Goal: Obtain resource: Obtain resource

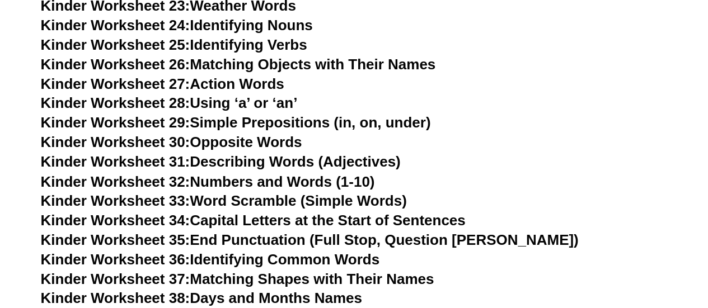
scroll to position [879, 0]
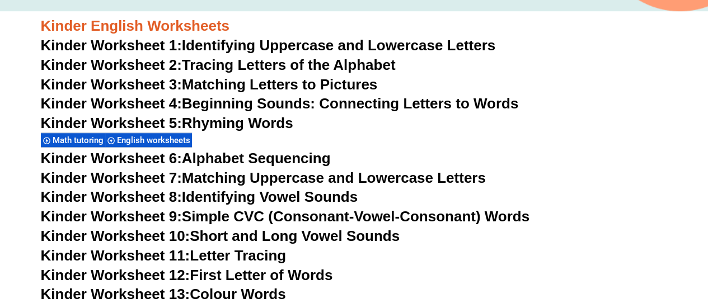
scroll to position [398, 0]
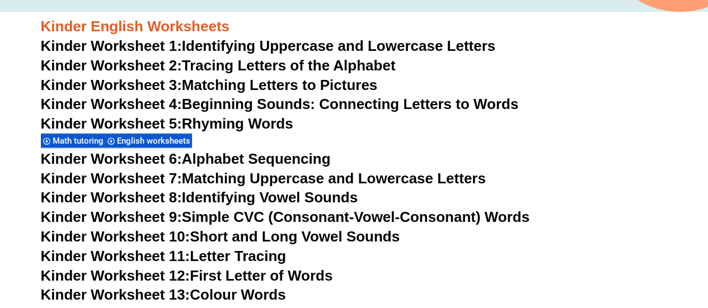
click at [169, 41] on span "Kinder Worksheet 1:" at bounding box center [111, 46] width 141 height 17
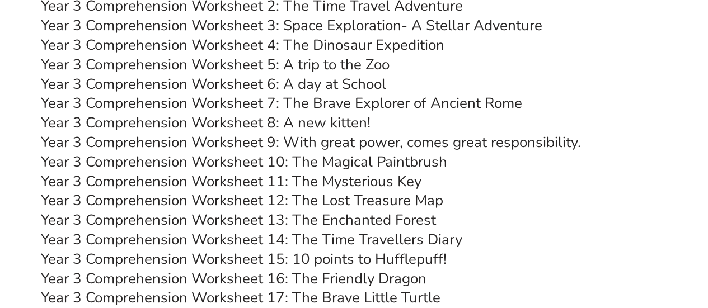
scroll to position [3766, 0]
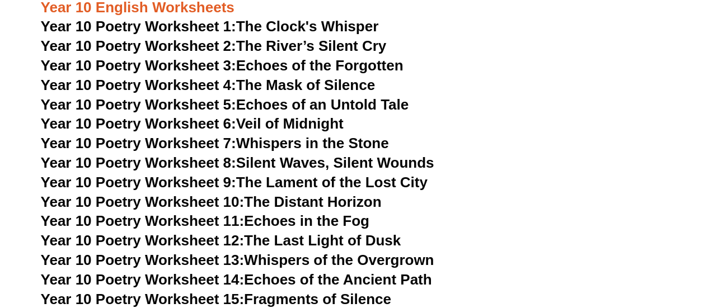
click at [586, 174] on h3 "Year 10 Poetry Worksheet 9: The Lament of the Lost City" at bounding box center [354, 183] width 627 height 19
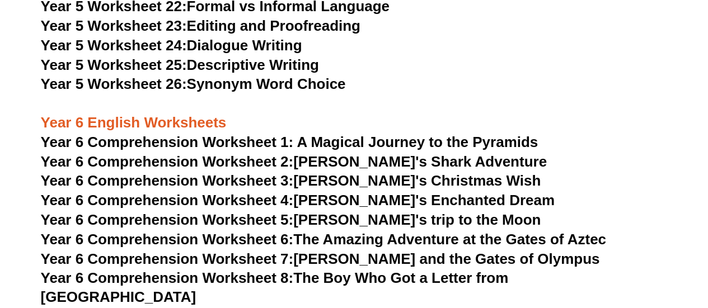
scroll to position [5985, 0]
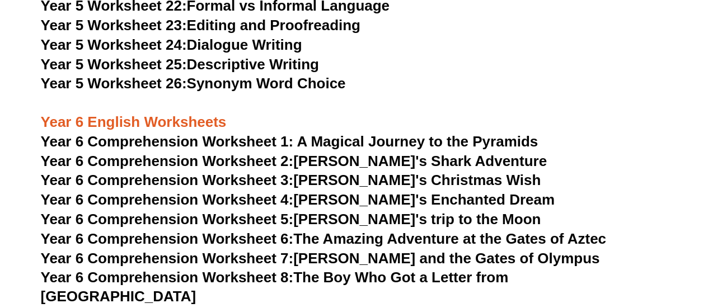
click at [253, 76] on h3 "Year 5 Worksheet 26: Synonym Word Choice" at bounding box center [354, 83] width 627 height 19
click at [265, 60] on link "Year 5 Worksheet 25: Descriptive Writing" at bounding box center [180, 64] width 278 height 17
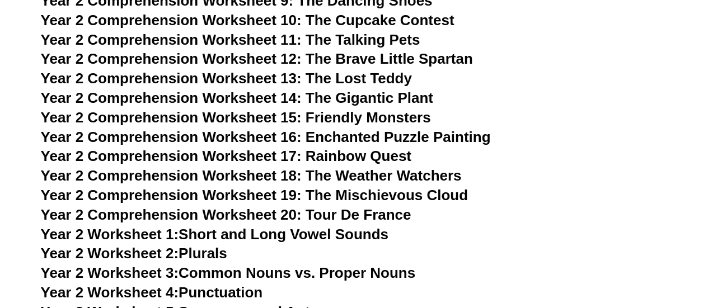
scroll to position [2878, 0]
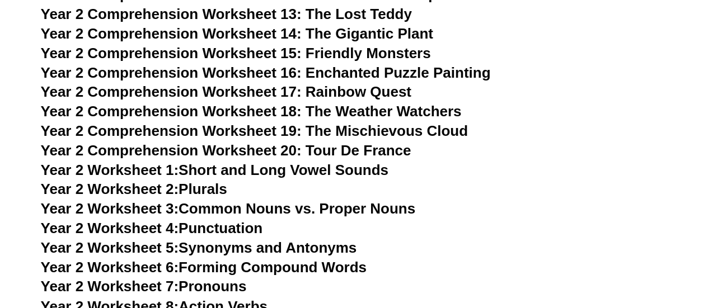
click at [162, 152] on span "Year 2 Comprehension Worksheet 20: Tour De France" at bounding box center [226, 150] width 371 height 17
